Goal: Find specific page/section: Find specific page/section

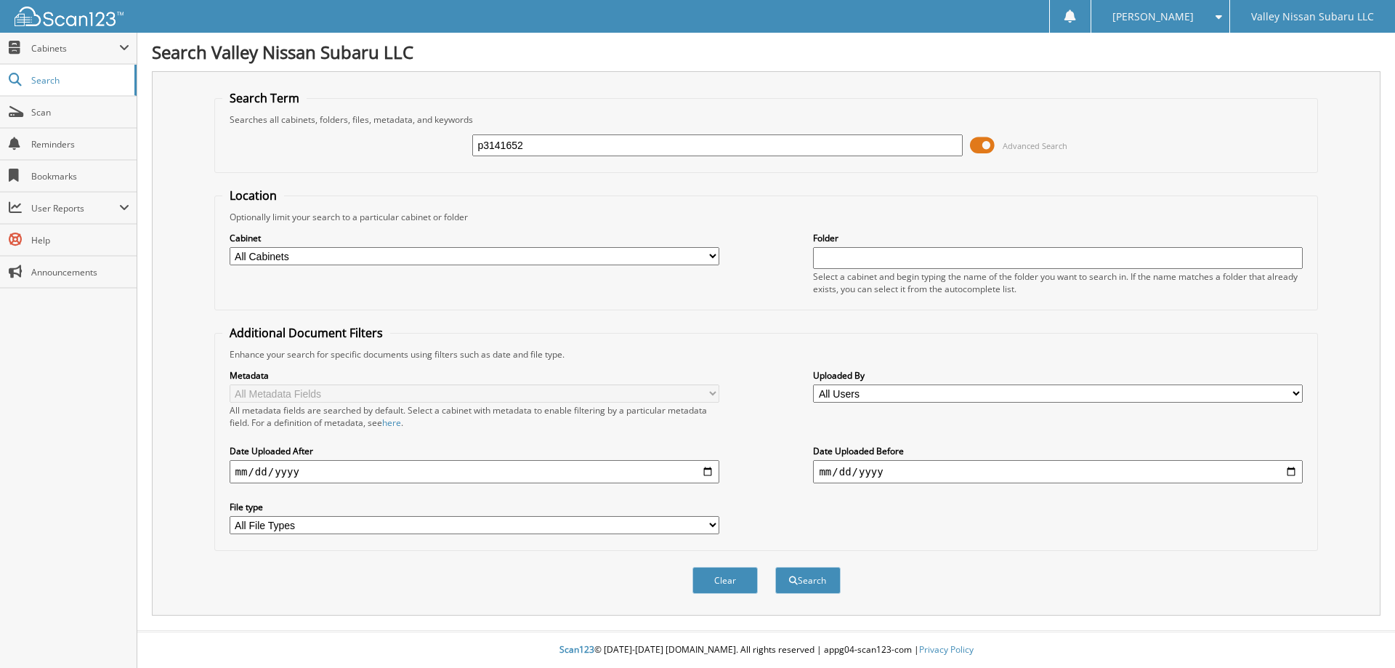
type input "p3141652"
click at [775, 567] on button "Search" at bounding box center [807, 580] width 65 height 27
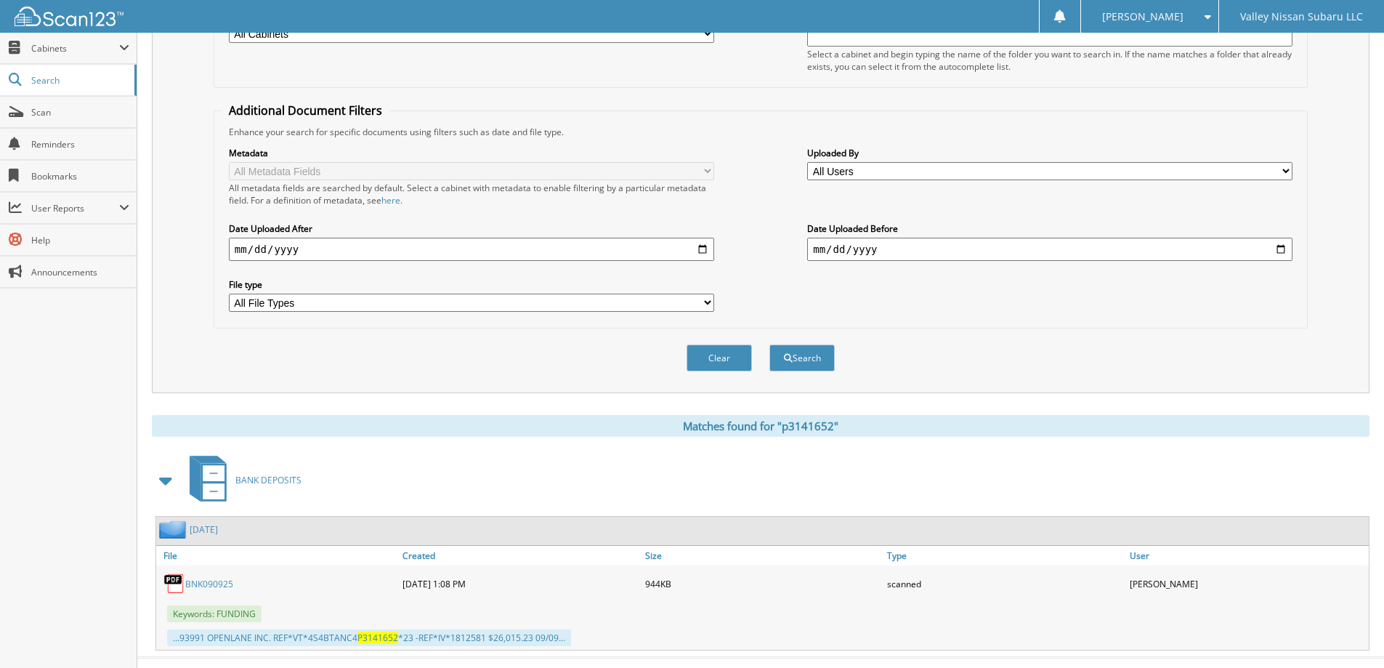
scroll to position [249, 0]
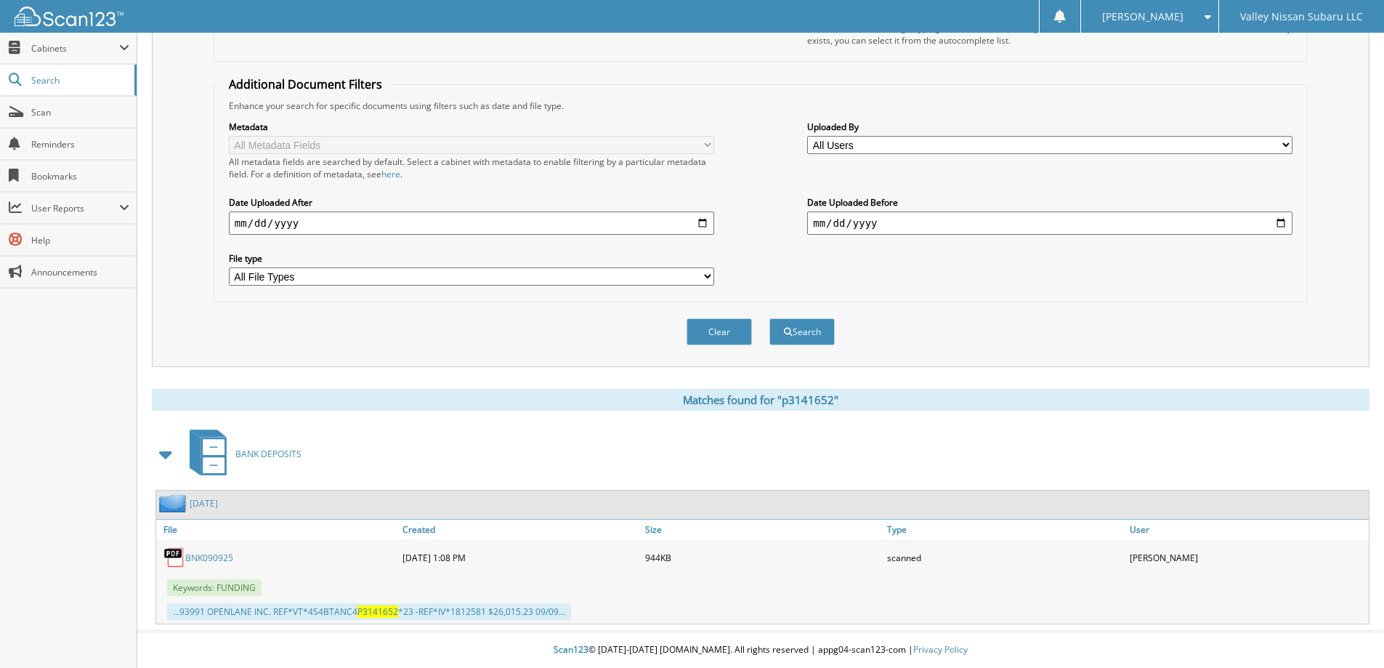
click at [209, 557] on link "BNK090925" at bounding box center [209, 558] width 48 height 12
click at [194, 558] on link "BNK090925" at bounding box center [209, 558] width 48 height 12
click at [169, 552] on img at bounding box center [175, 557] width 22 height 22
click at [198, 561] on link "BNK090925" at bounding box center [209, 558] width 48 height 12
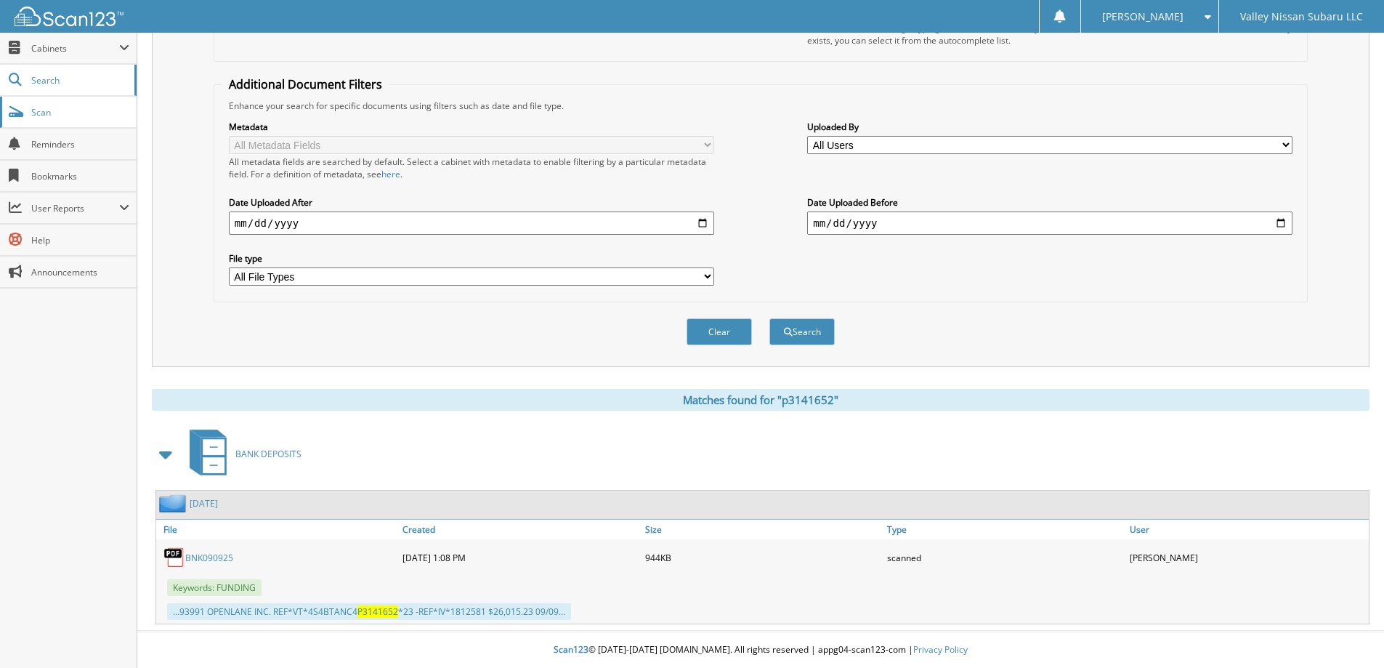
click at [41, 111] on span "Scan" at bounding box center [80, 112] width 98 height 12
